Goal: Task Accomplishment & Management: Manage account settings

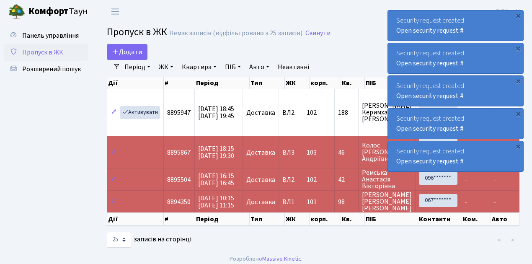
select select "25"
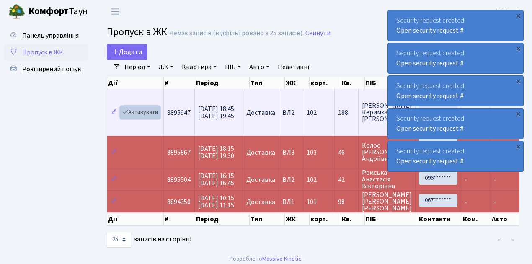
click at [144, 111] on link "Активувати" at bounding box center [140, 112] width 40 height 13
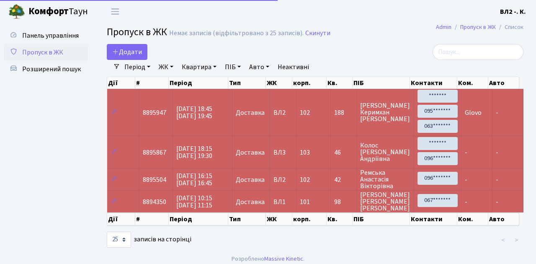
select select "25"
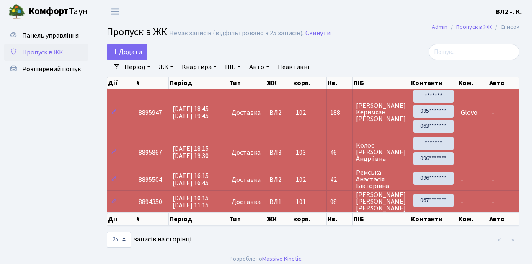
click at [36, 54] on span "Пропуск в ЖК" at bounding box center [42, 52] width 41 height 9
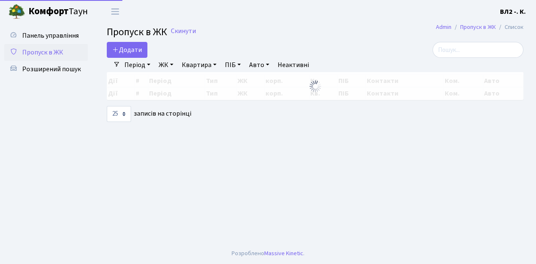
select select "25"
